Goal: Information Seeking & Learning: Learn about a topic

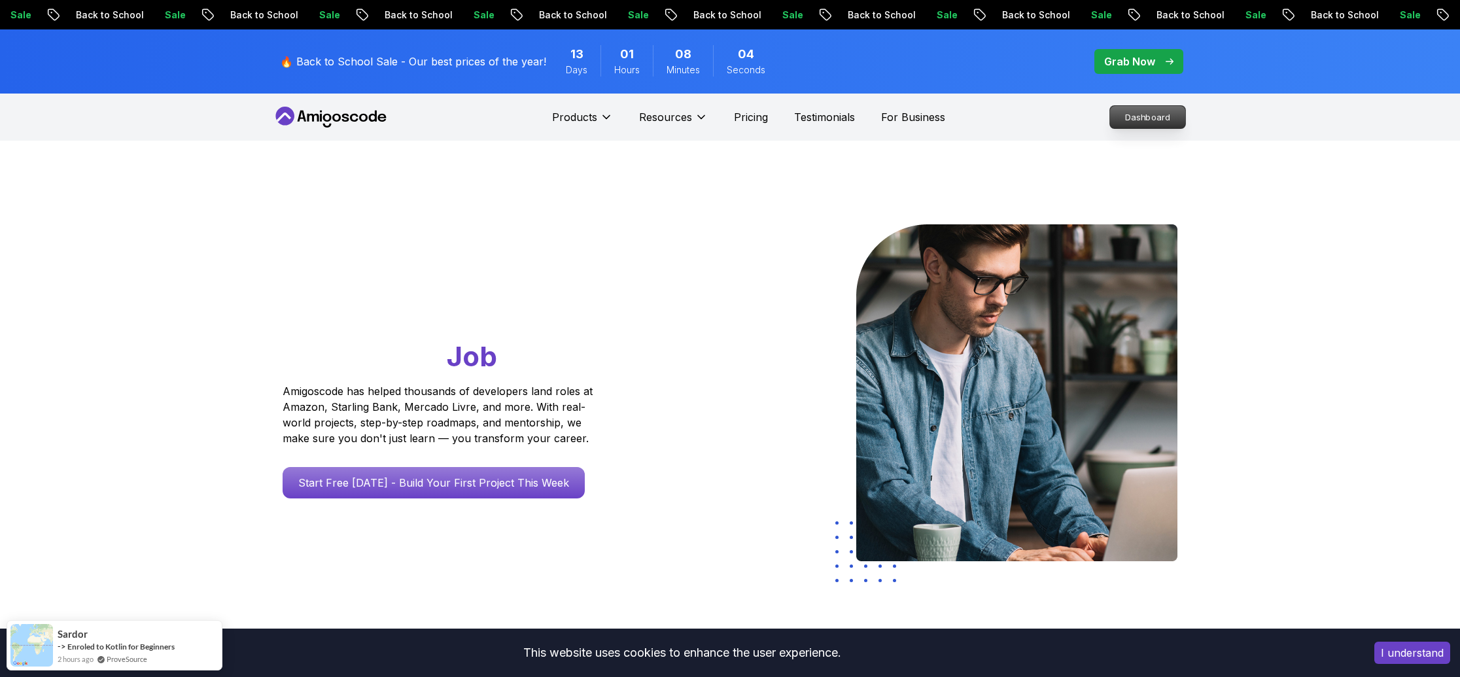
click at [1144, 127] on p "Dashboard" at bounding box center [1147, 117] width 75 height 22
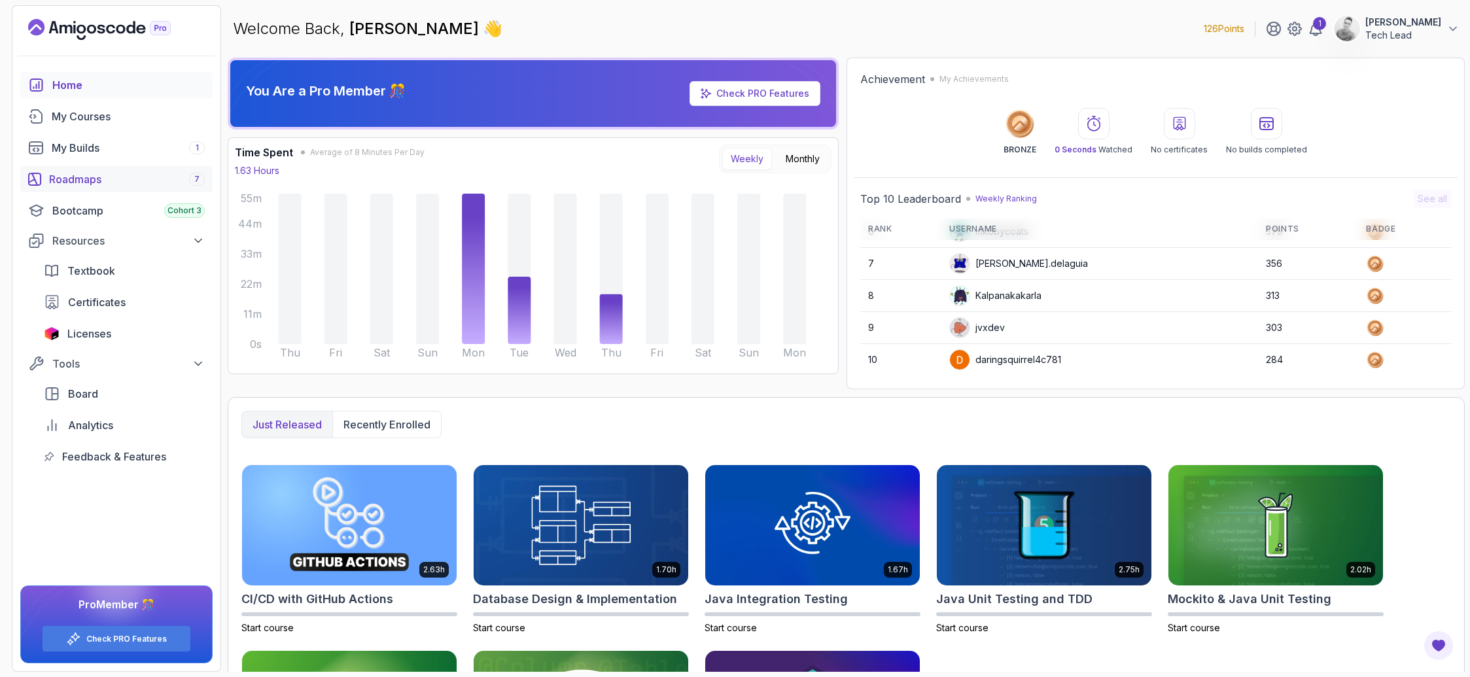
click at [68, 173] on div "Roadmaps 7" at bounding box center [127, 179] width 156 height 16
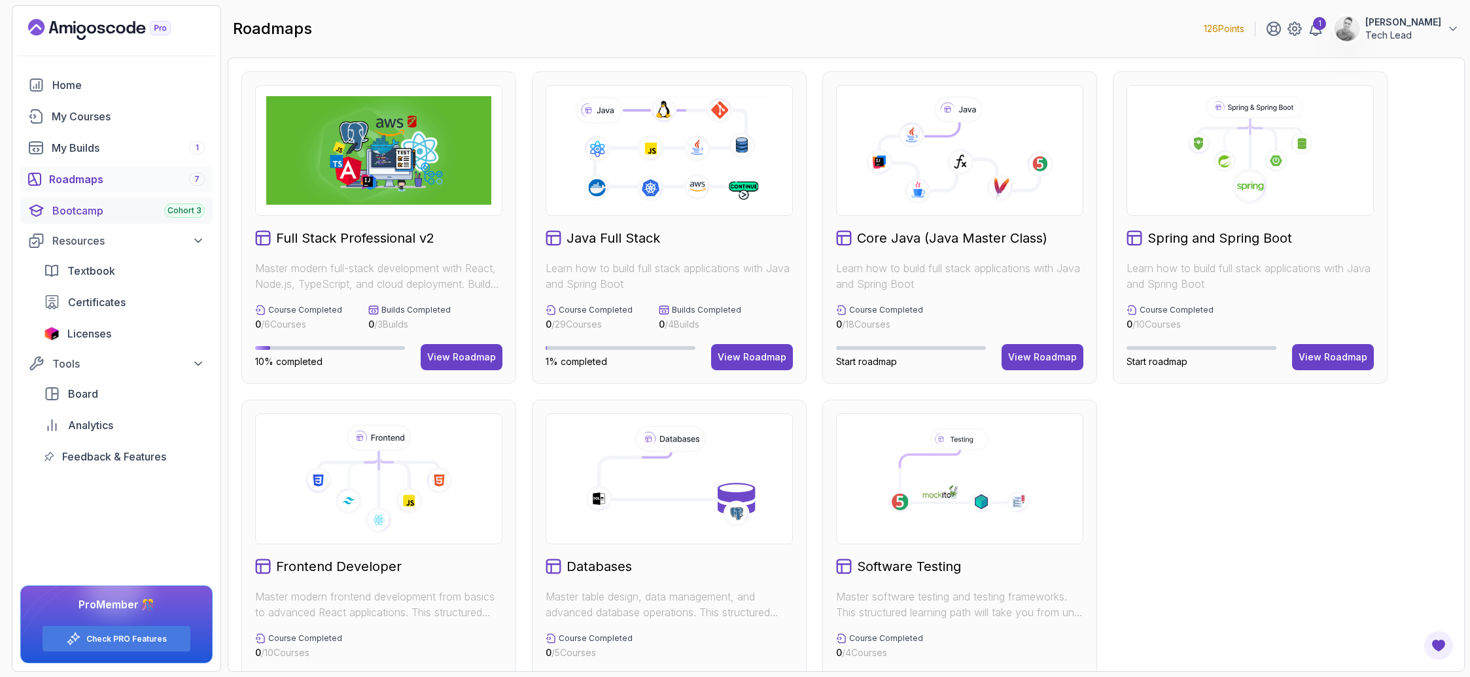
click at [80, 215] on div "Bootcamp Cohort 3" at bounding box center [128, 211] width 152 height 16
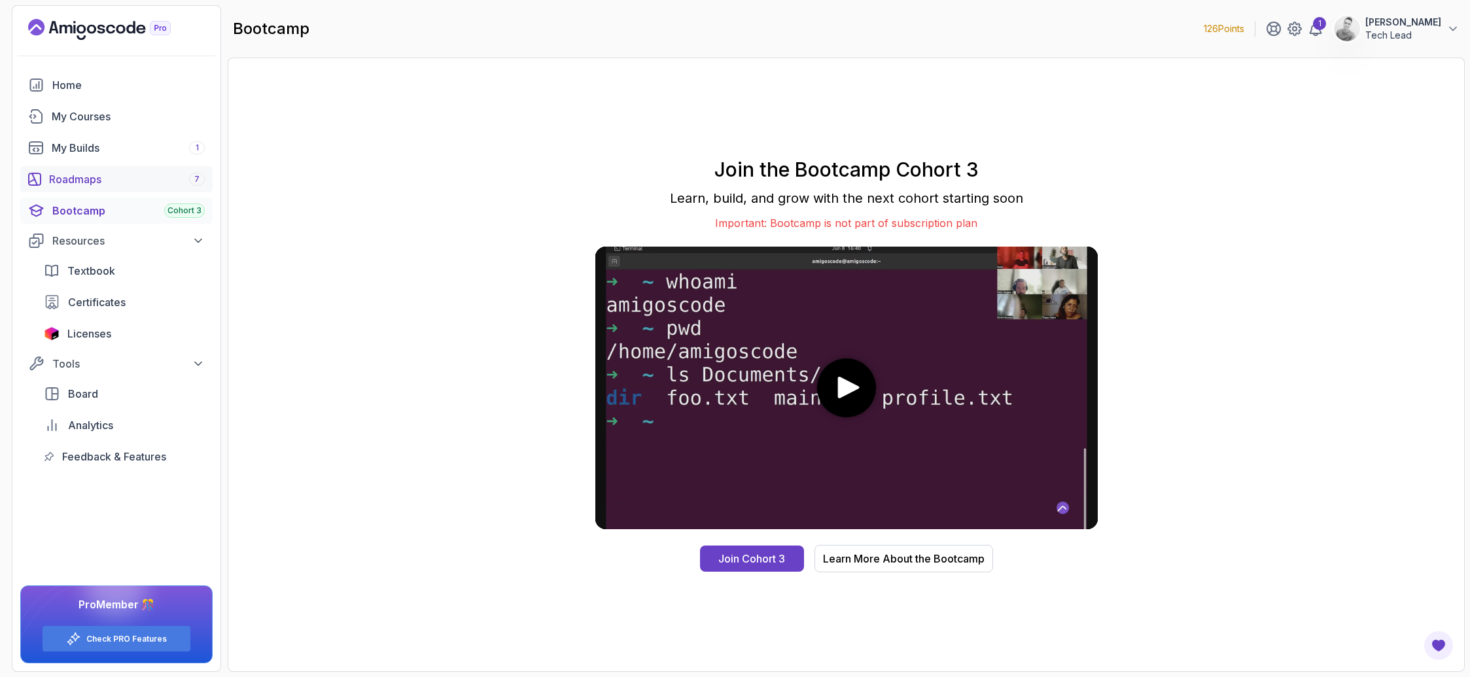
click at [80, 186] on div "Roadmaps 7" at bounding box center [127, 179] width 156 height 16
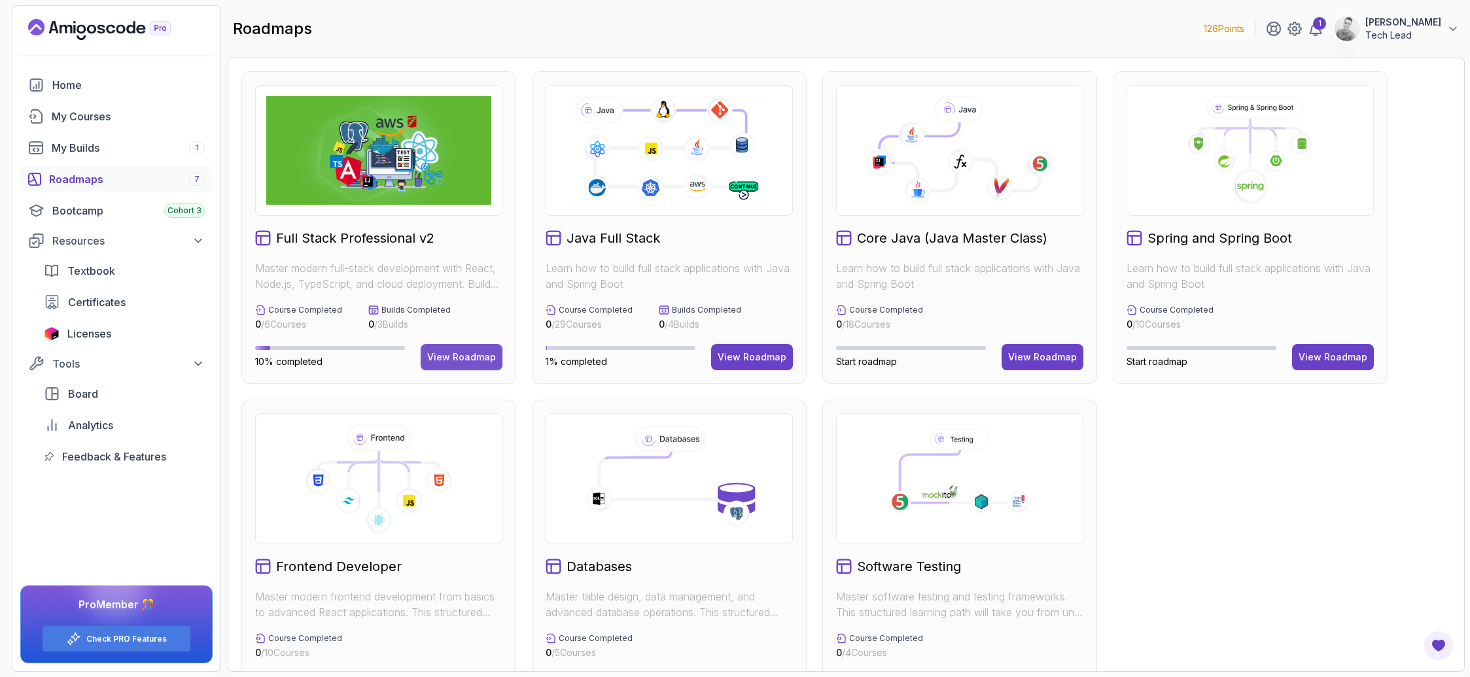
click at [448, 364] on button "View Roadmap" at bounding box center [462, 357] width 82 height 26
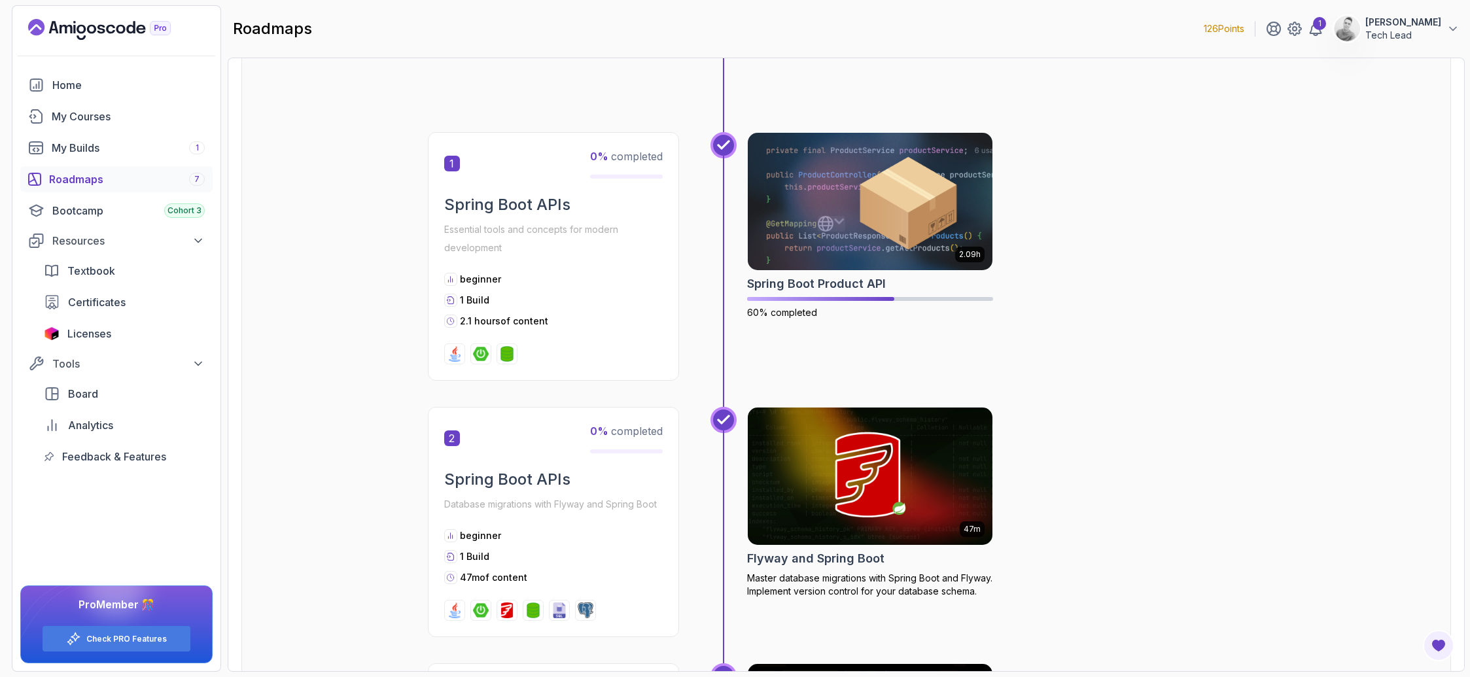
scroll to position [607, 0]
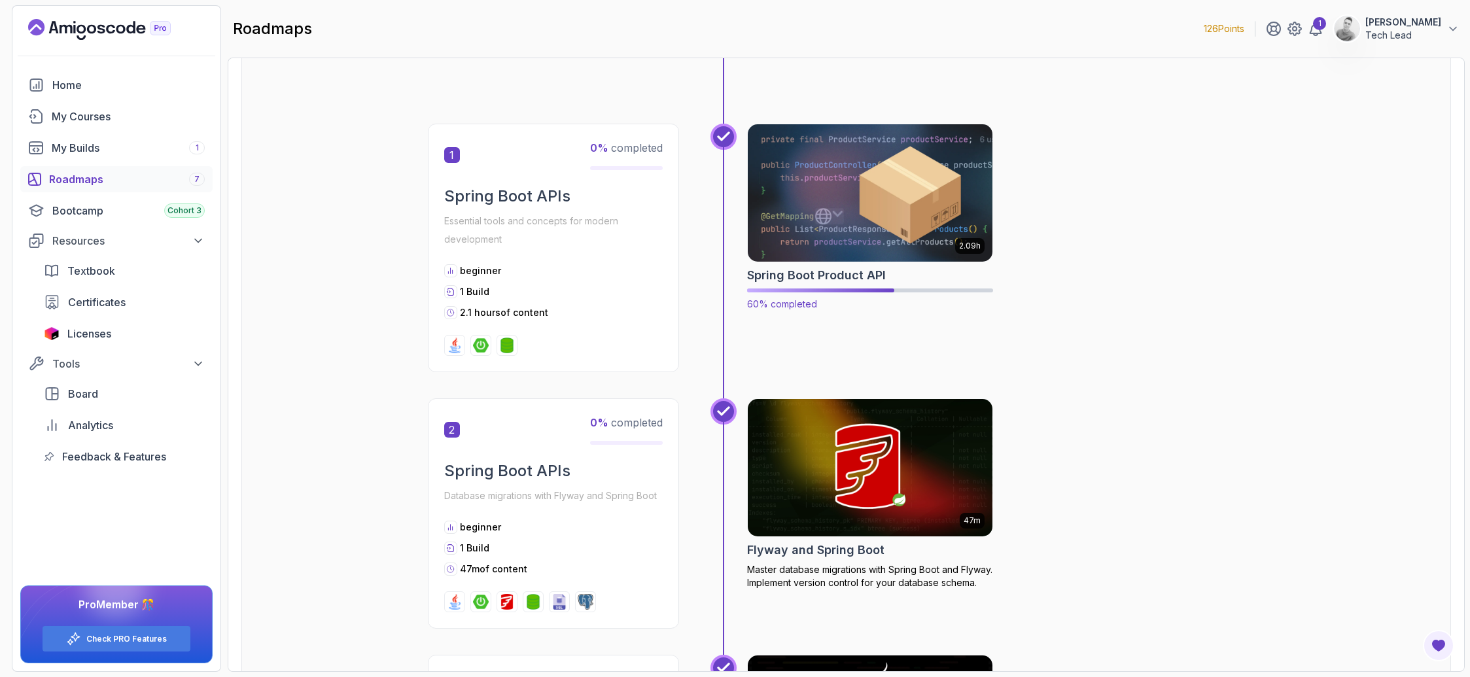
click at [748, 265] on div "2.09h Spring Boot Product API 60% completed" at bounding box center [870, 217] width 246 height 187
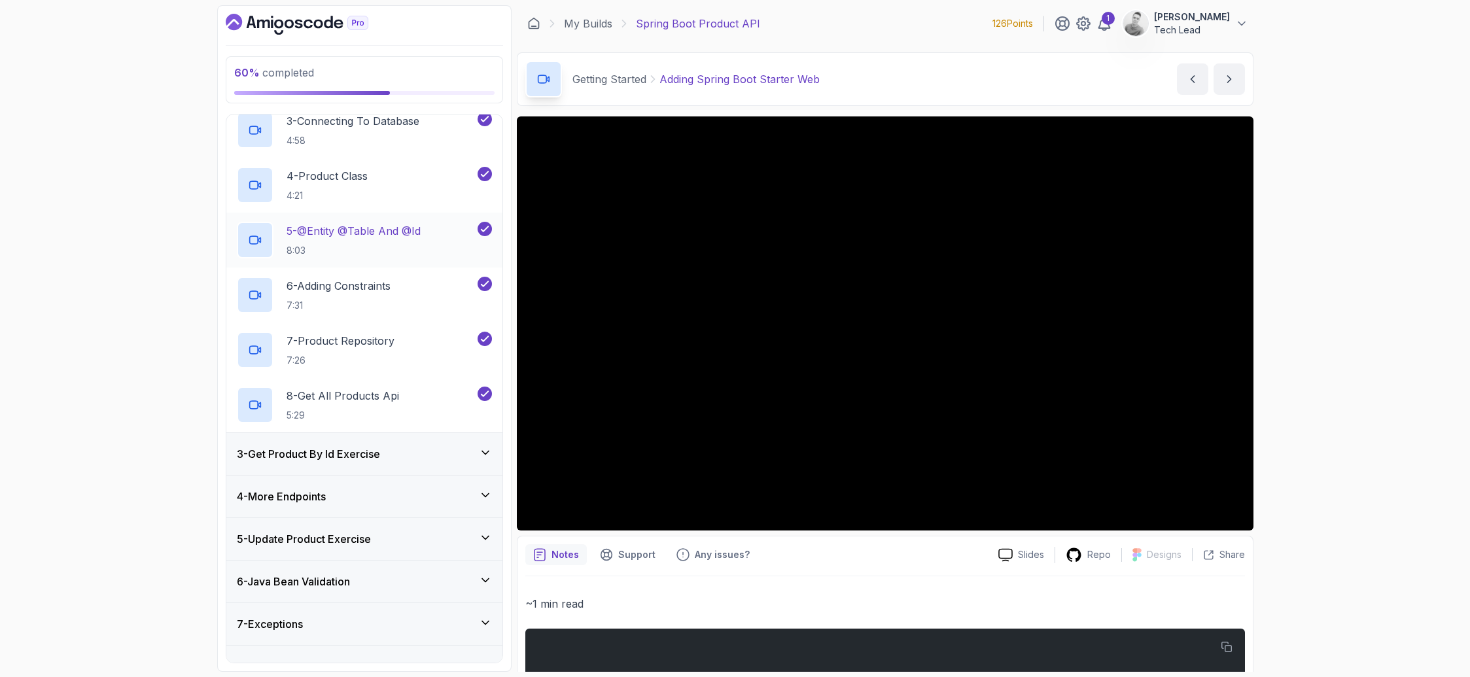
scroll to position [231, 0]
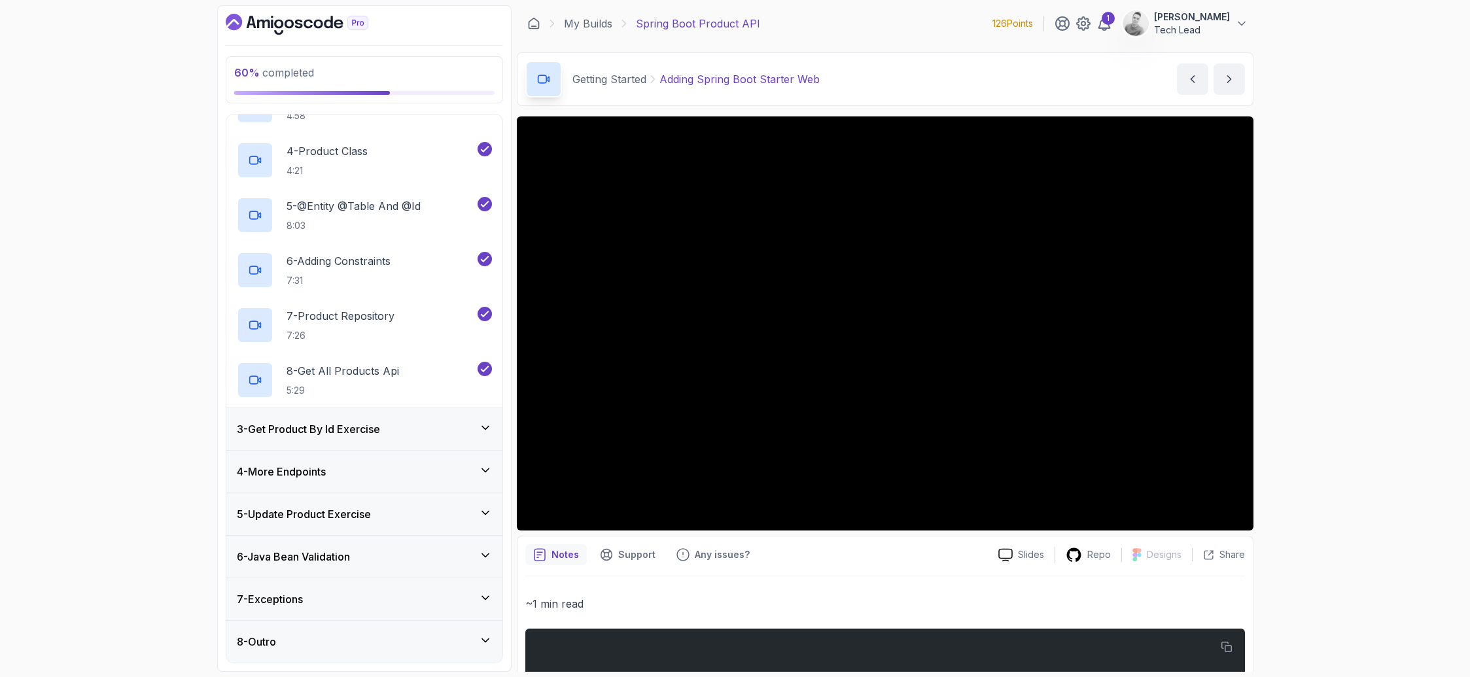
click at [480, 438] on div "3 - Get Product By Id Exercise" at bounding box center [364, 429] width 276 height 42
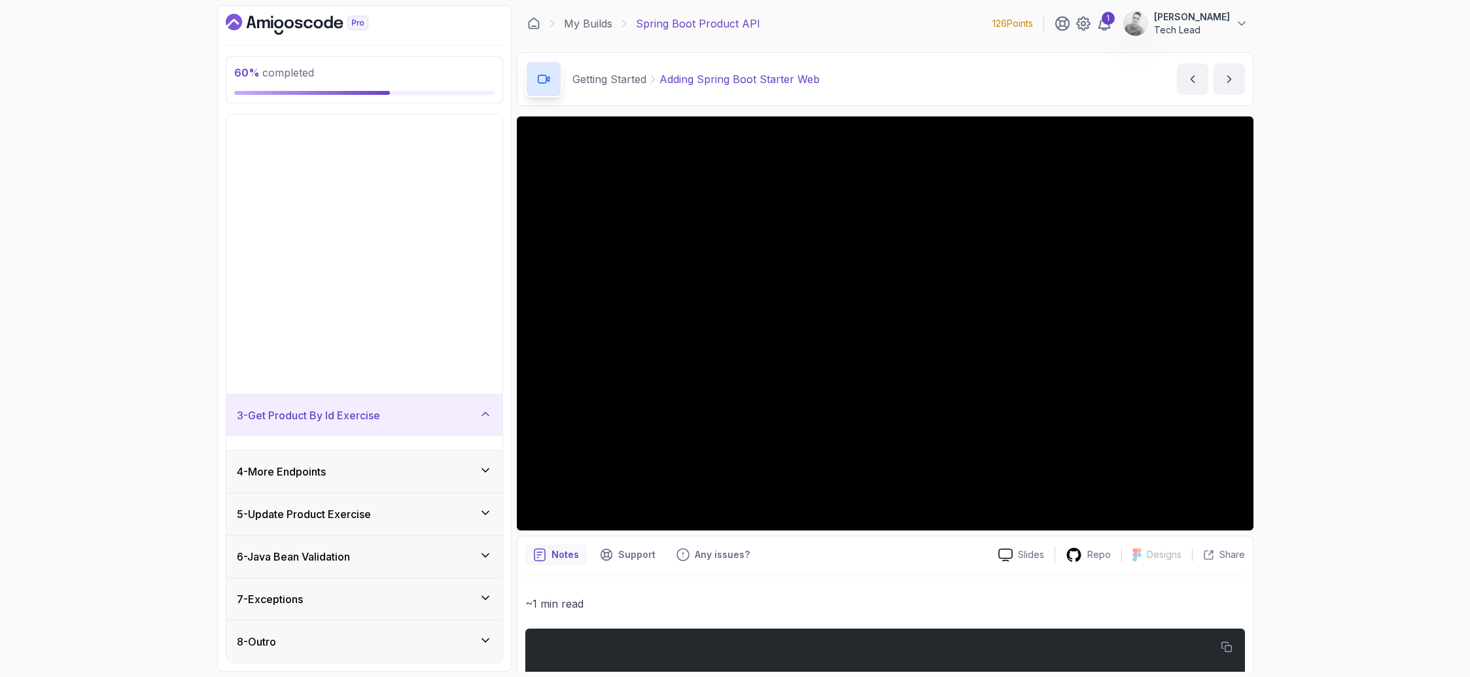
scroll to position [0, 0]
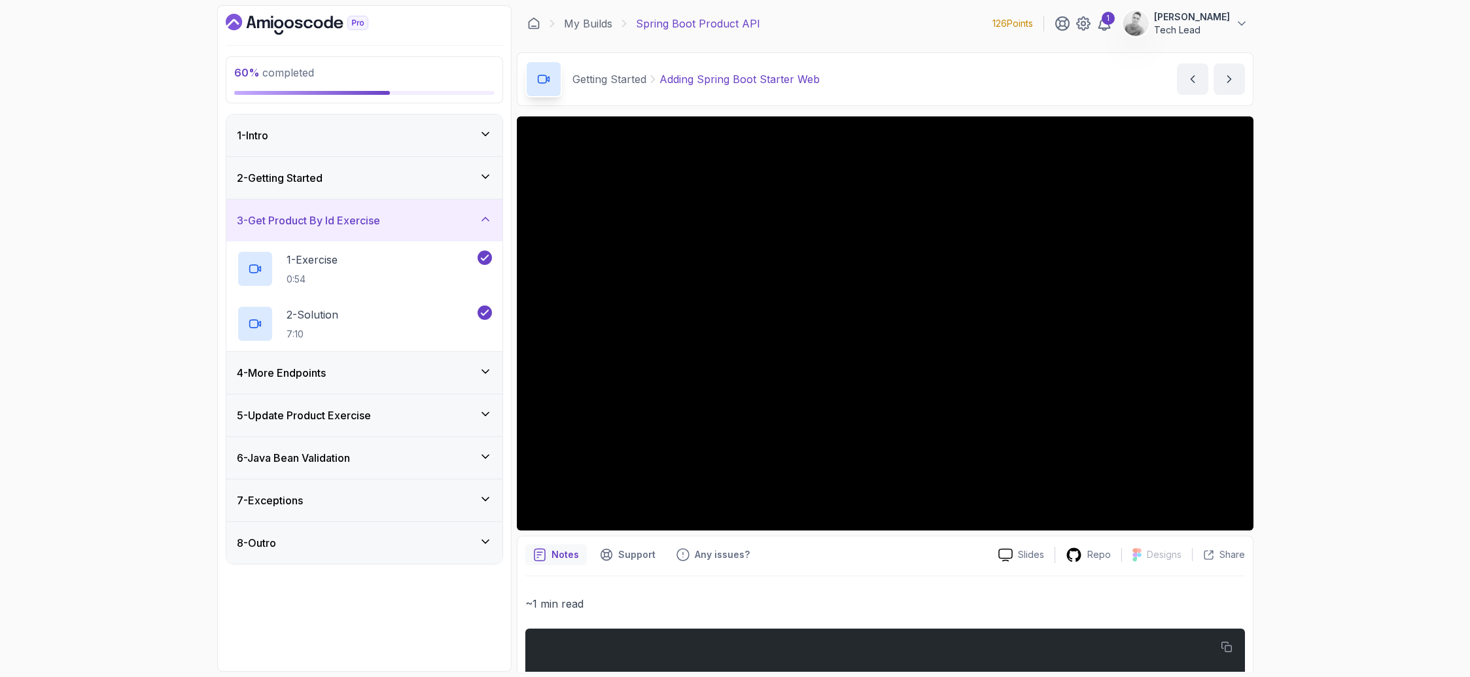
click at [472, 372] on div "4 - More Endpoints" at bounding box center [364, 373] width 255 height 16
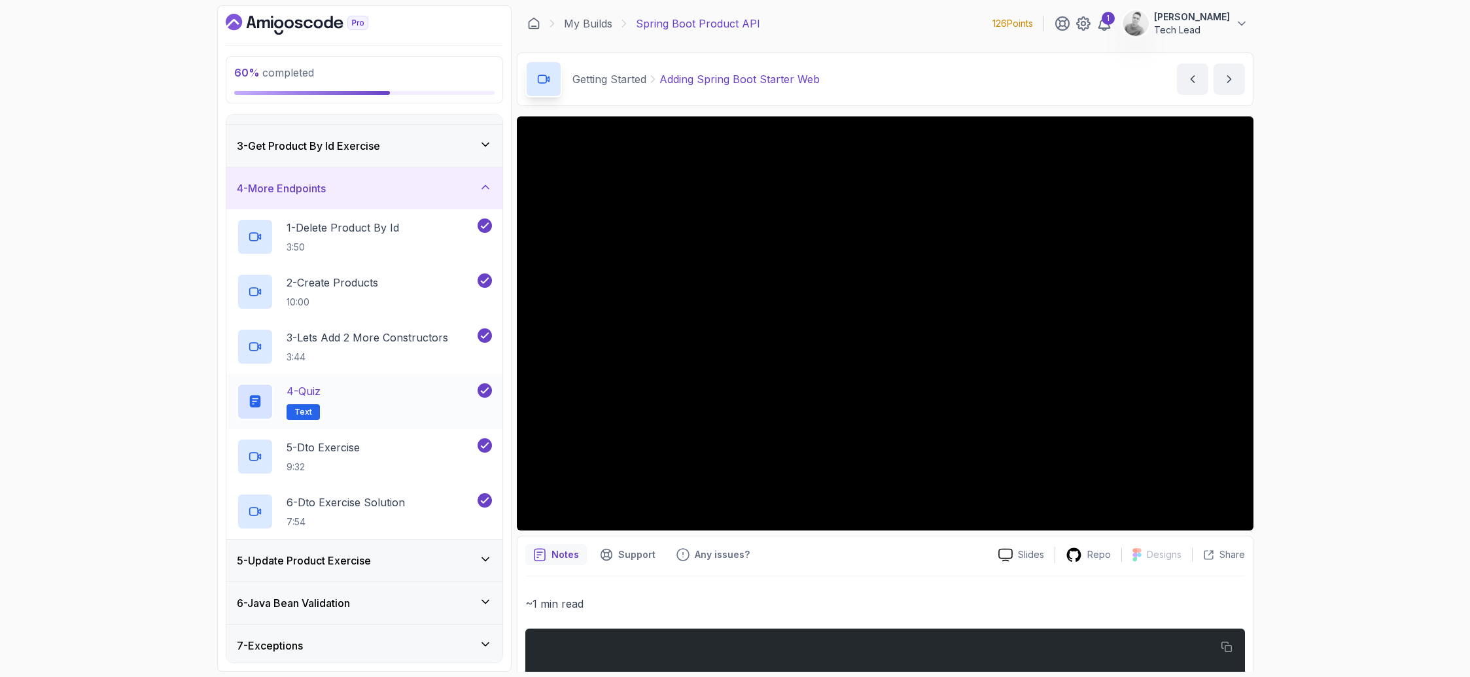
scroll to position [121, 0]
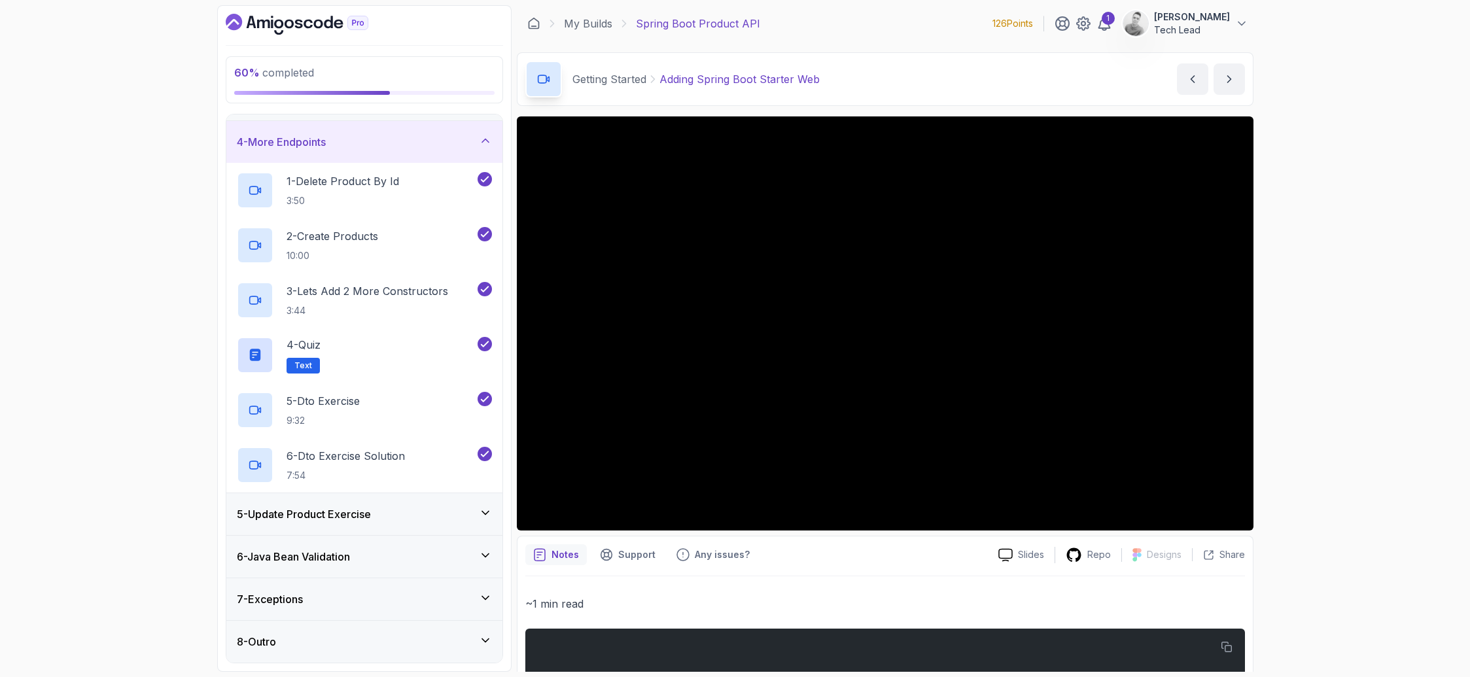
click at [480, 519] on icon at bounding box center [485, 512] width 13 height 13
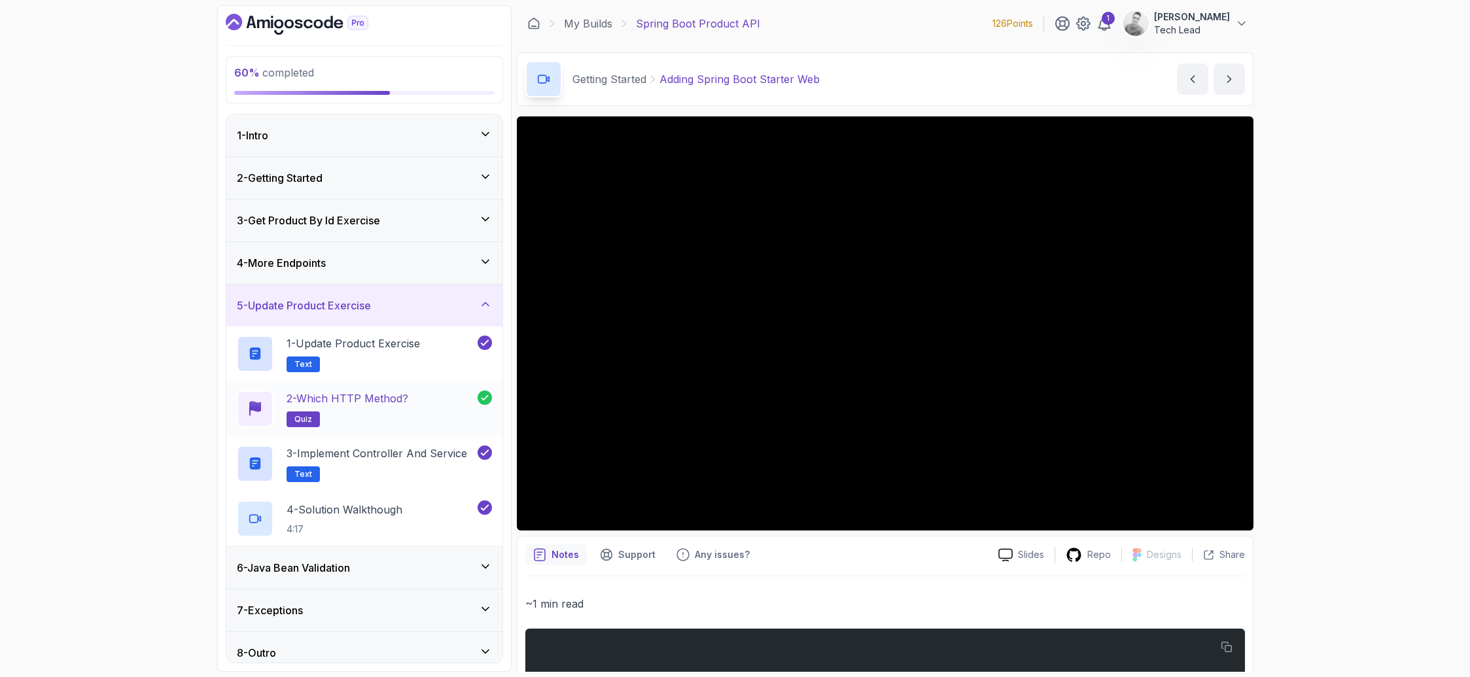
scroll to position [11, 0]
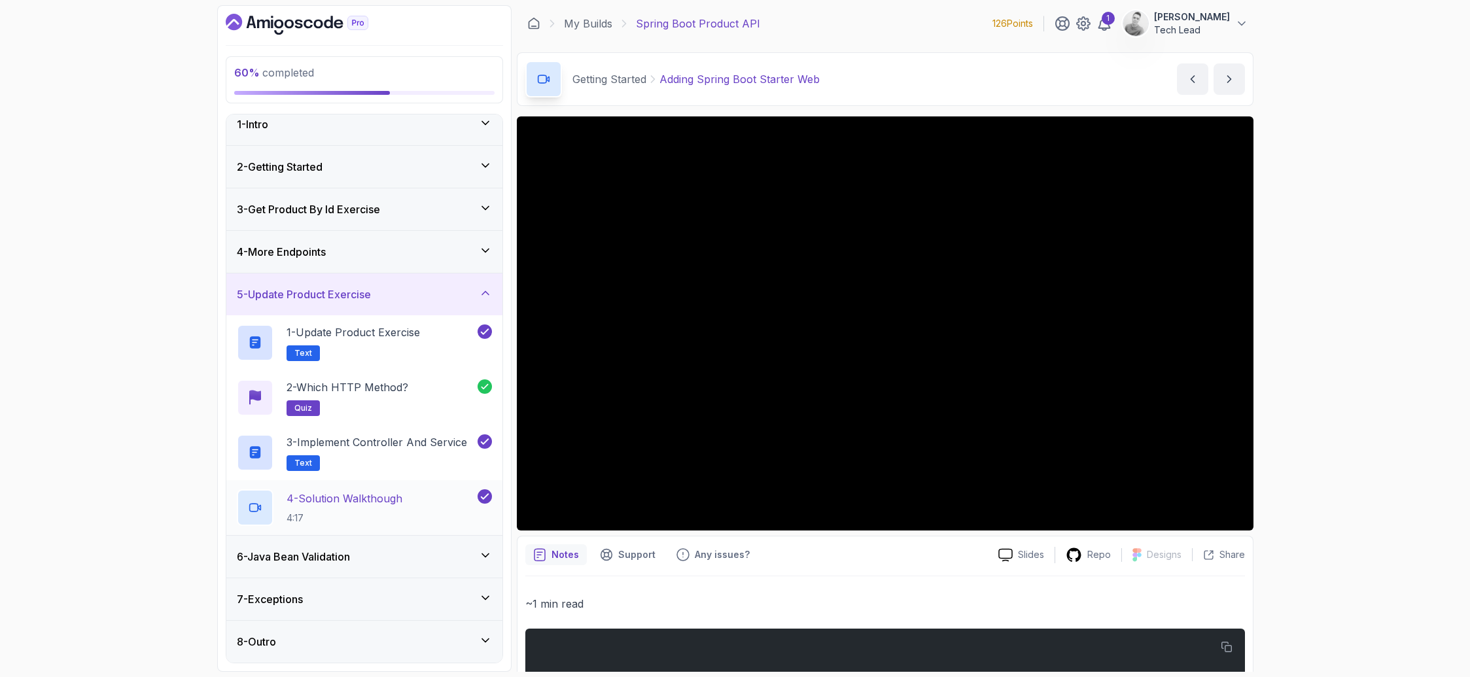
click at [380, 503] on p "4 - Solution Walkthough" at bounding box center [345, 499] width 116 height 16
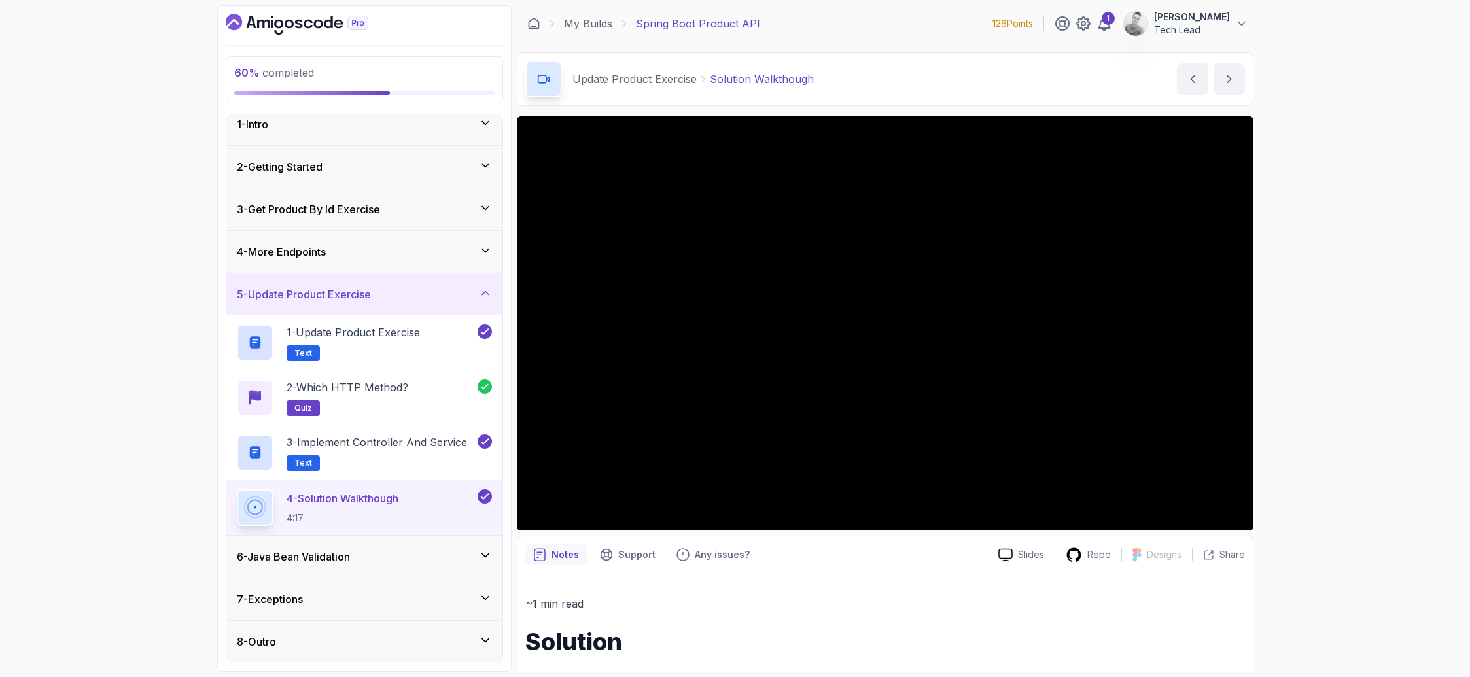
click at [466, 561] on div "6 - Java Bean Validation" at bounding box center [364, 557] width 255 height 16
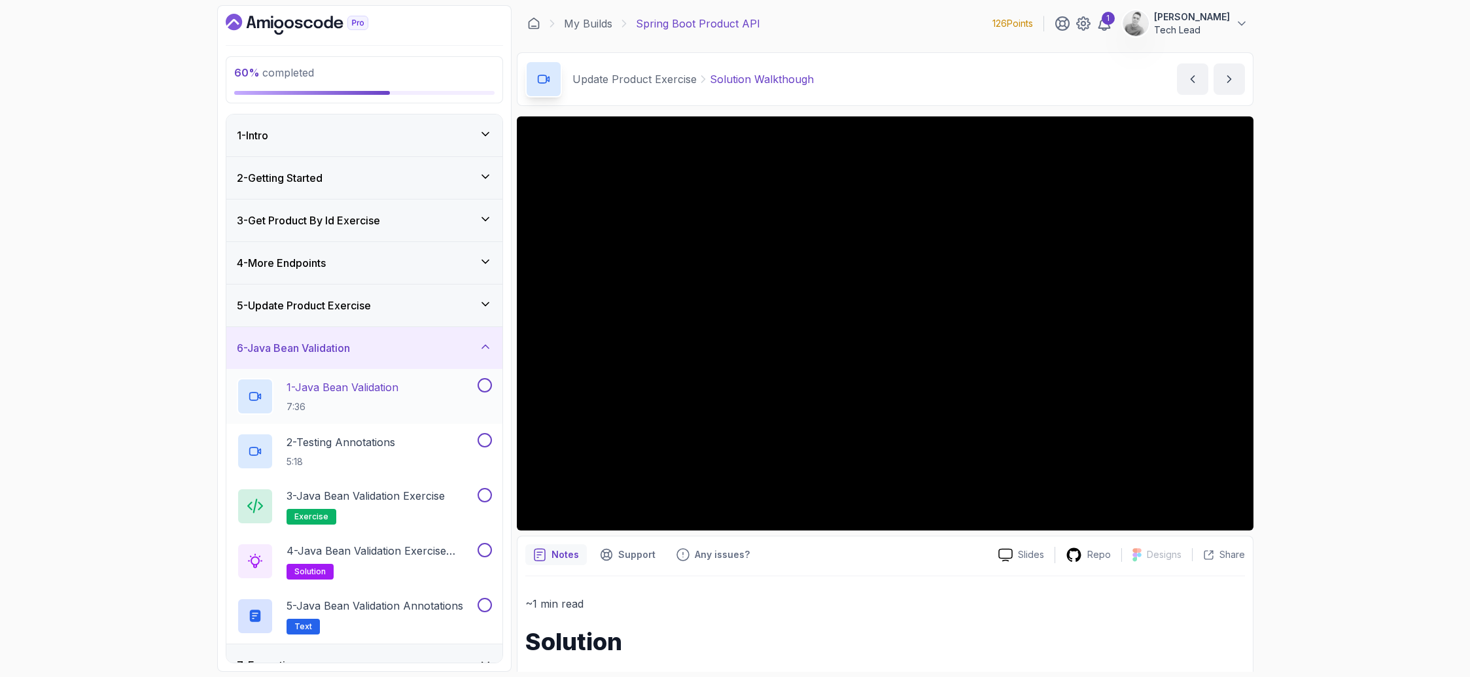
click at [422, 398] on div "1 - Java Bean Validation 7:36" at bounding box center [356, 396] width 238 height 37
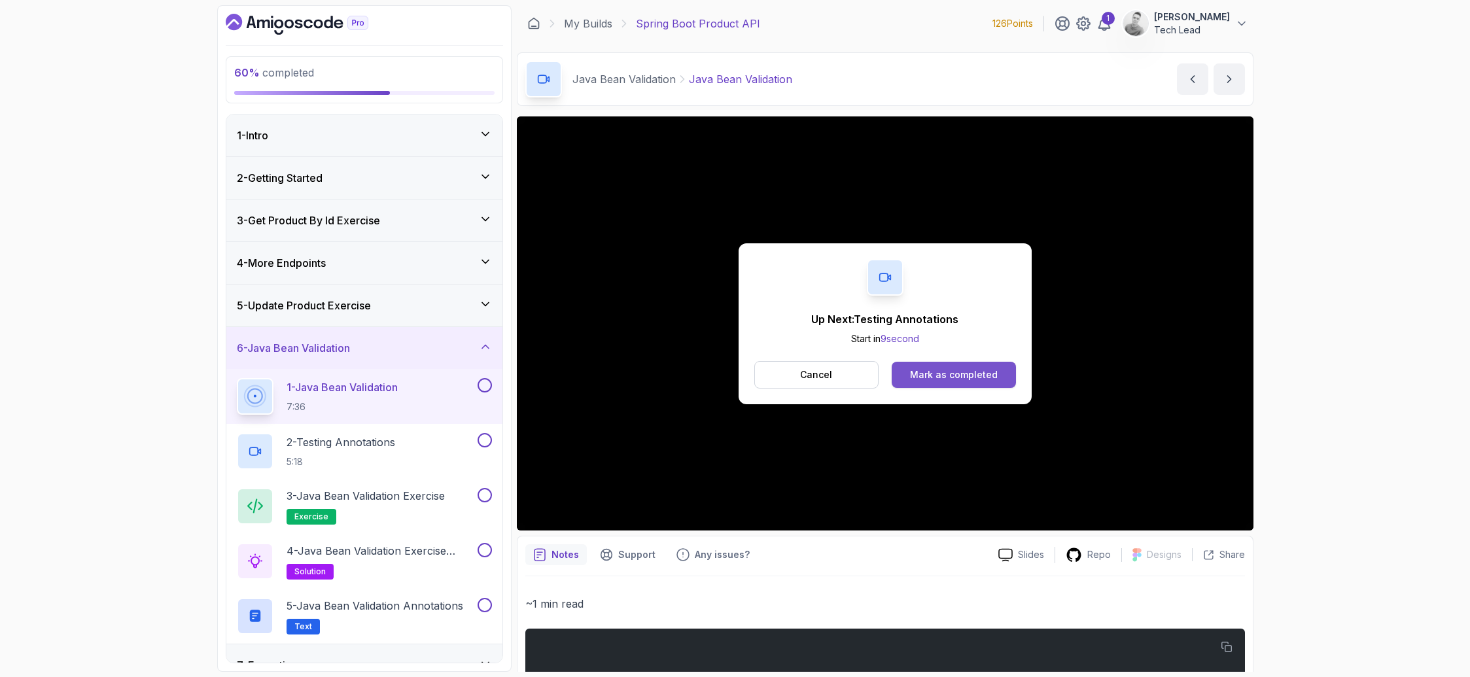
click at [956, 366] on button "Mark as completed" at bounding box center [954, 375] width 124 height 26
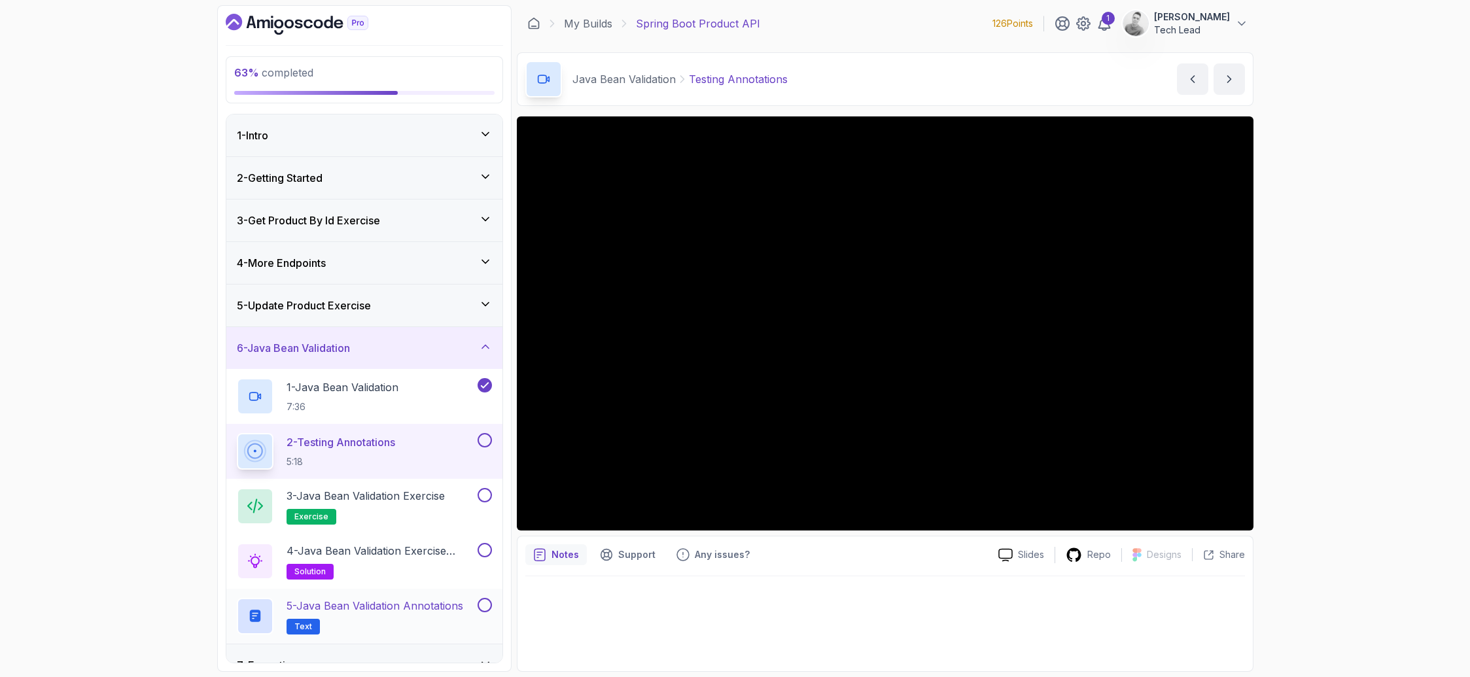
scroll to position [66, 0]
